Goal: Entertainment & Leisure: Consume media (video, audio)

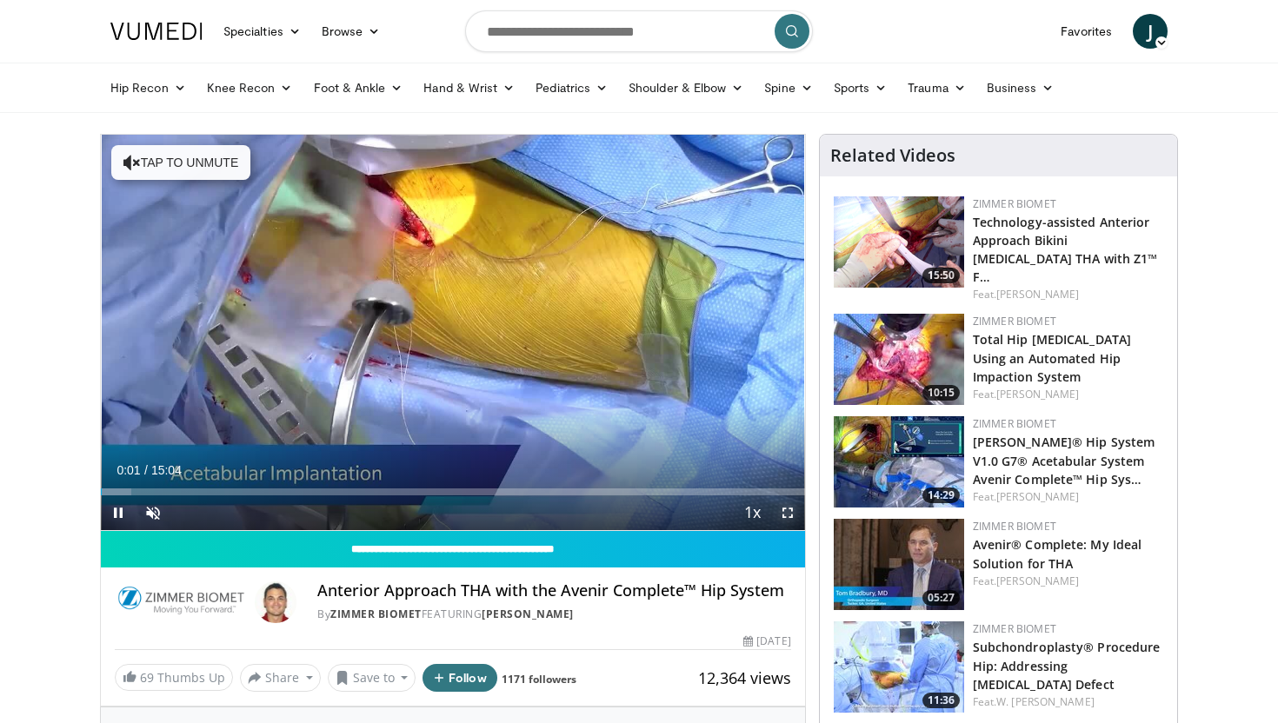
click at [783, 517] on span "Video Player" at bounding box center [787, 512] width 35 height 35
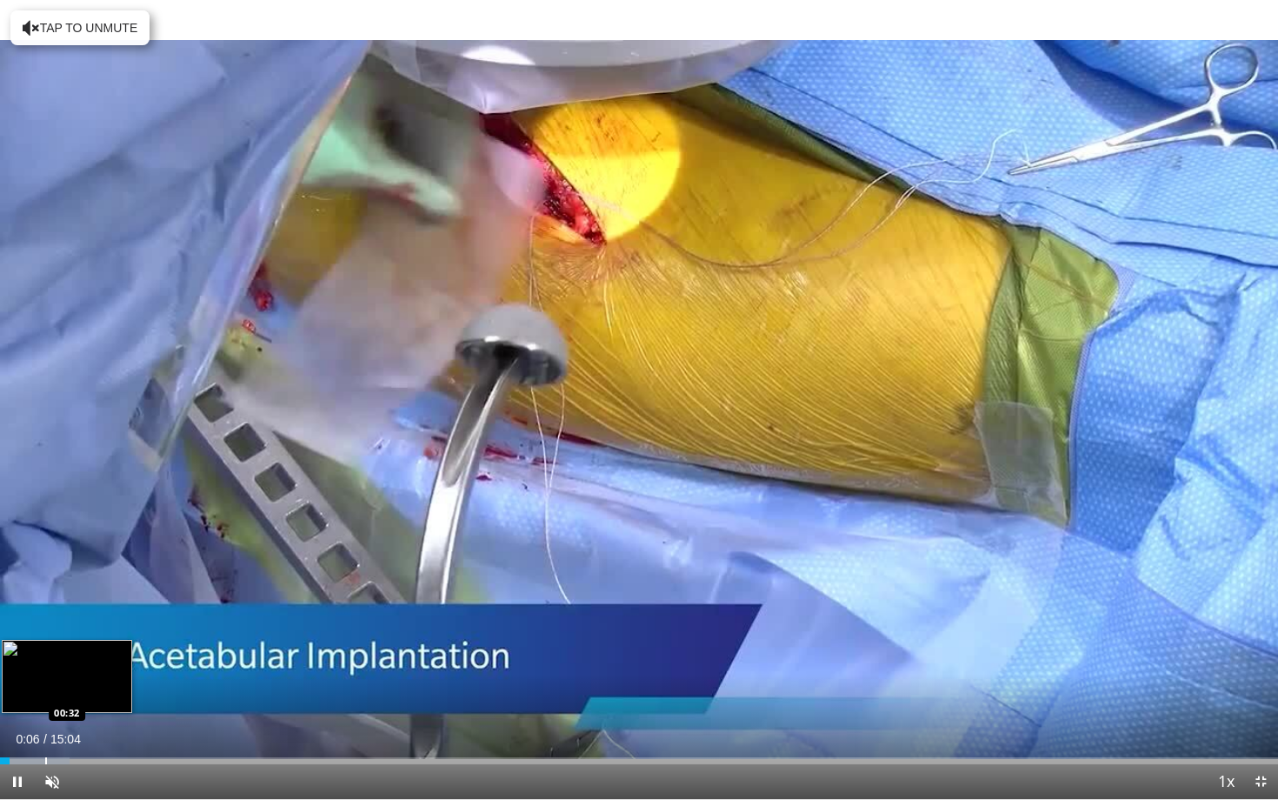
click at [47, 722] on div "Progress Bar" at bounding box center [46, 760] width 2 height 7
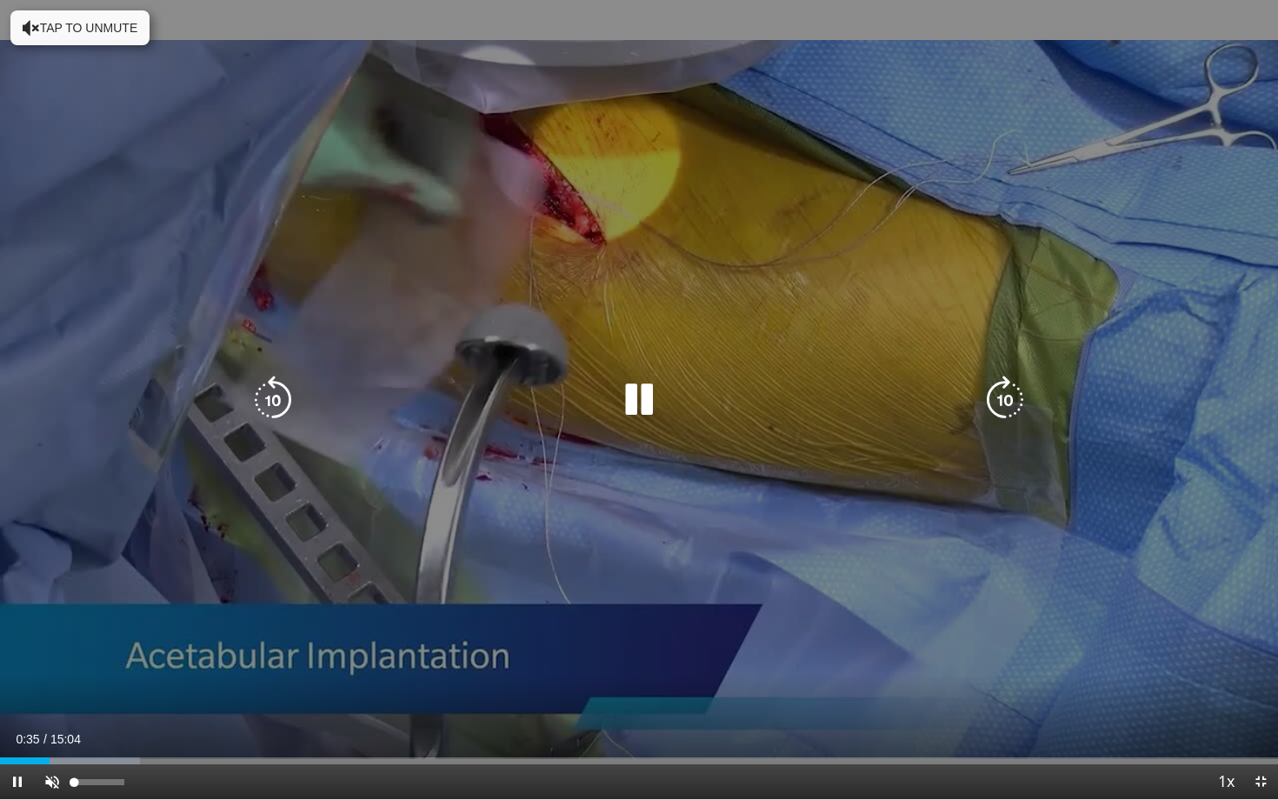
click at [59, 722] on div "10 seconds Tap to unmute" at bounding box center [639, 399] width 1278 height 799
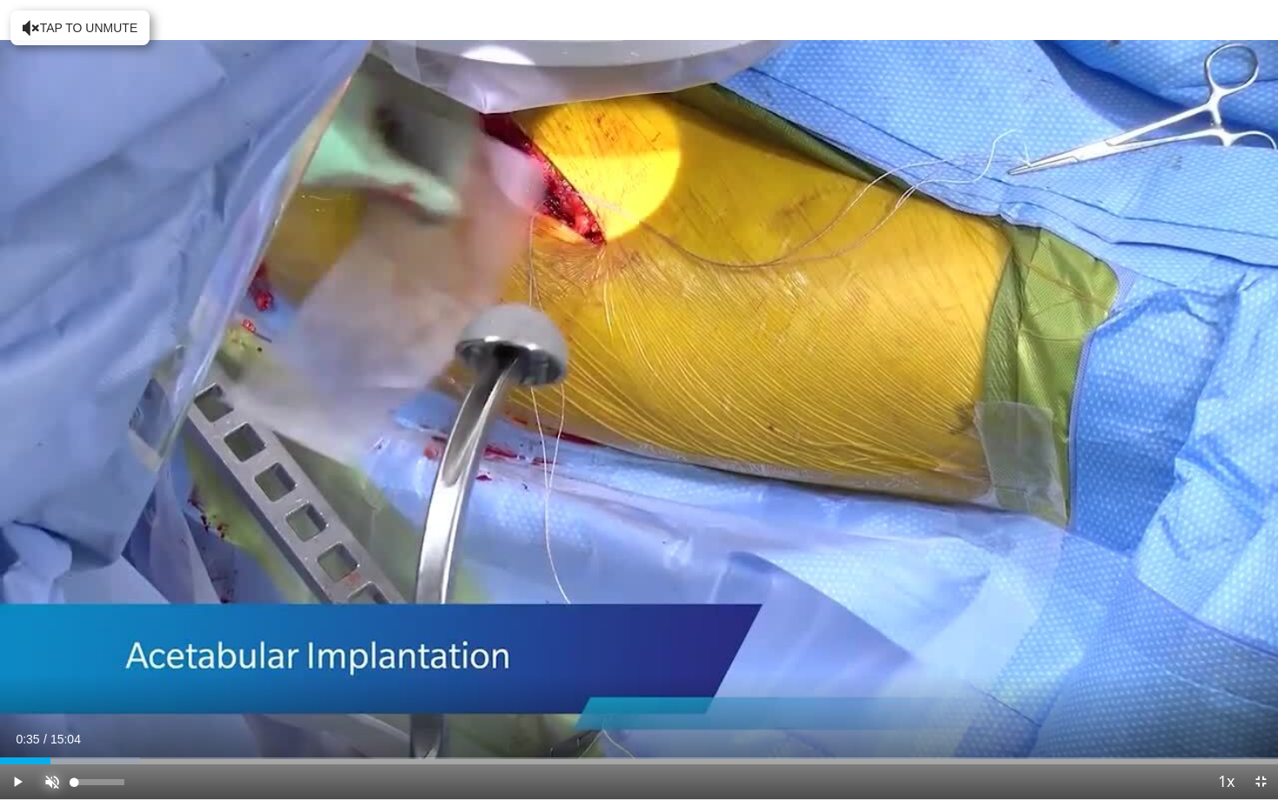
click at [56, 722] on span "Video Player" at bounding box center [52, 781] width 35 height 35
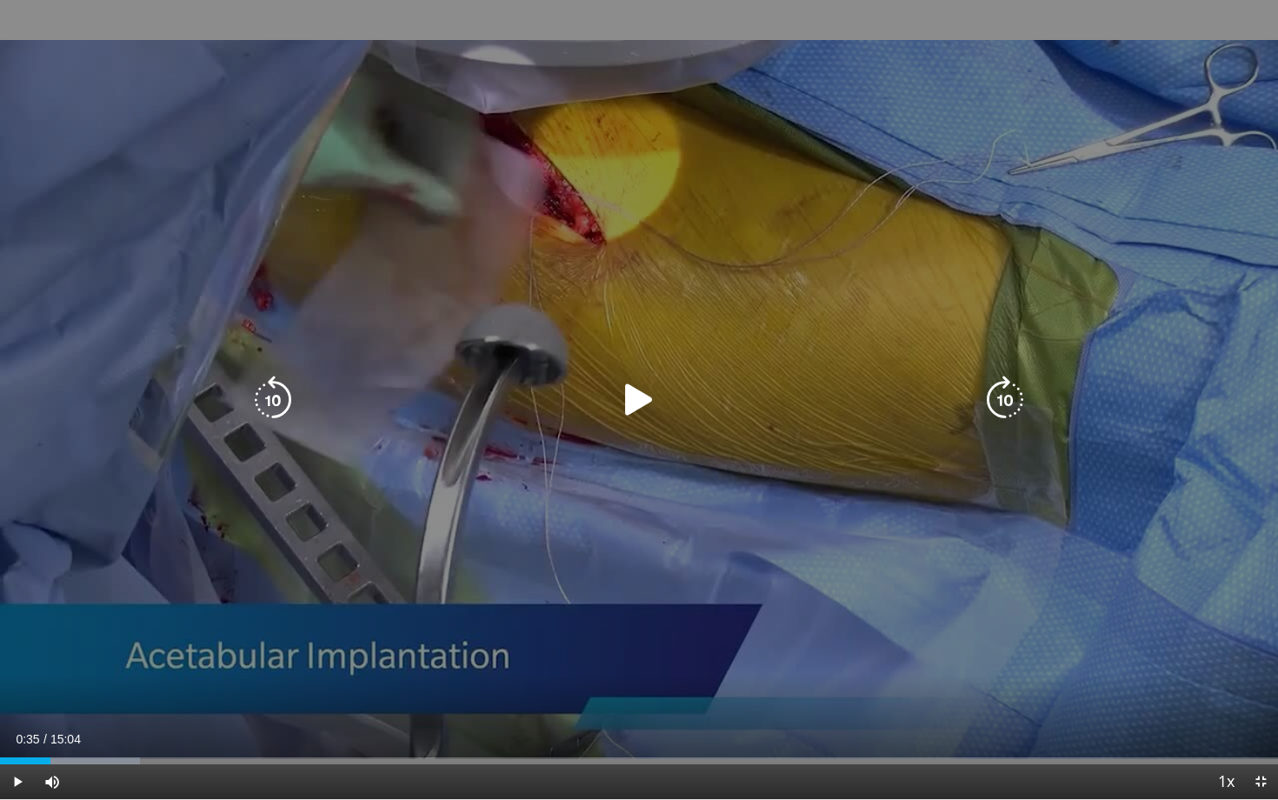
click at [41, 681] on div "10 seconds Tap to unmute" at bounding box center [639, 399] width 1278 height 799
